Goal: Task Accomplishment & Management: Use online tool/utility

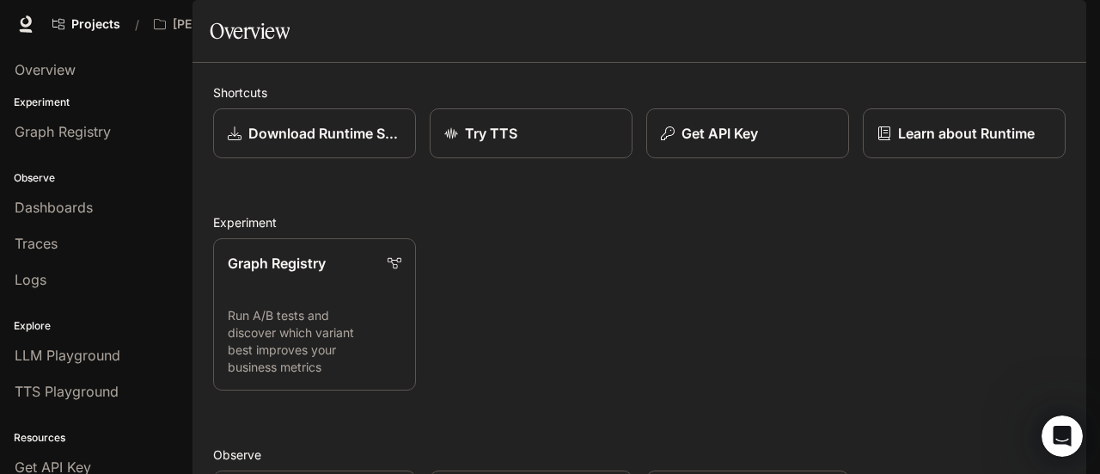
drag, startPoint x: 0, startPoint y: 0, endPoint x: 683, endPoint y: 46, distance: 685.0
click at [683, 46] on div "Projects / [PERSON_NAME] Character Studio Character Studio Portal Portal New Do…" at bounding box center [550, 24] width 1100 height 48
click at [780, 24] on span "Character Studio" at bounding box center [756, 24] width 95 height 21
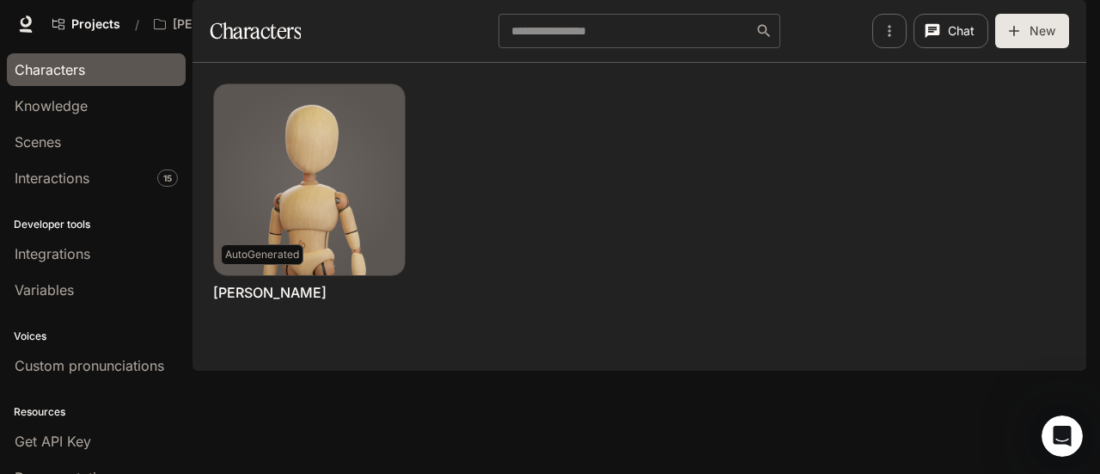
click at [1069, 19] on div "button" at bounding box center [1063, 24] width 24 height 24
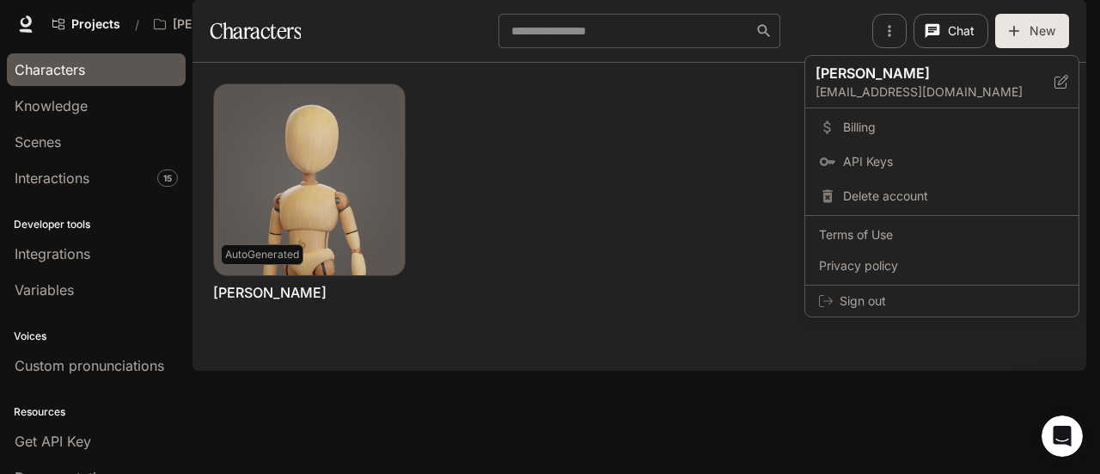
click at [66, 255] on div at bounding box center [550, 237] width 1100 height 474
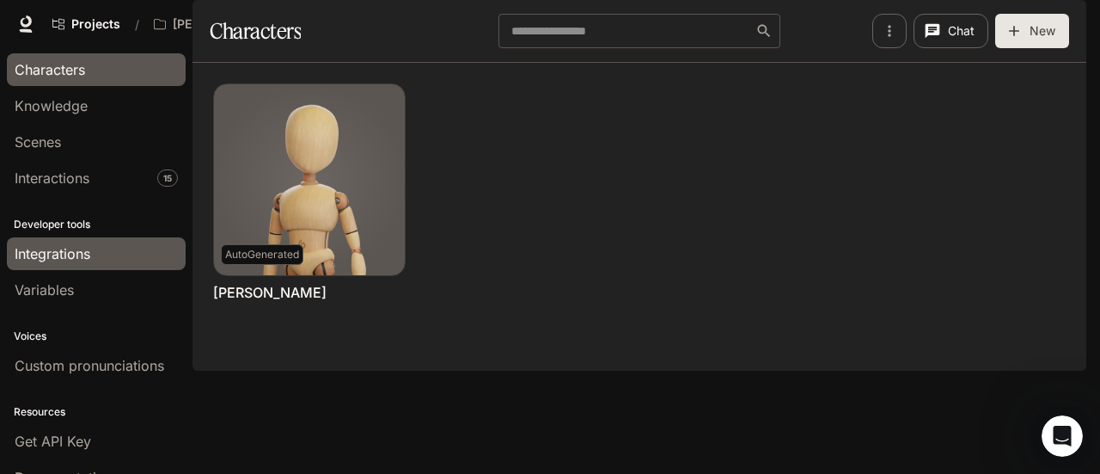
click at [66, 254] on span "Integrations" at bounding box center [53, 253] width 76 height 21
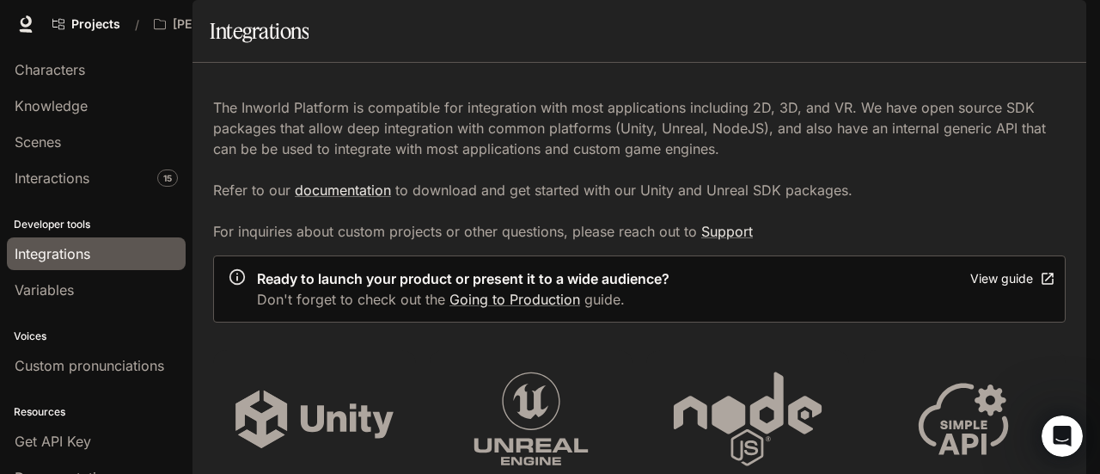
scroll to position [946, 0]
